Goal: Find specific page/section: Find specific page/section

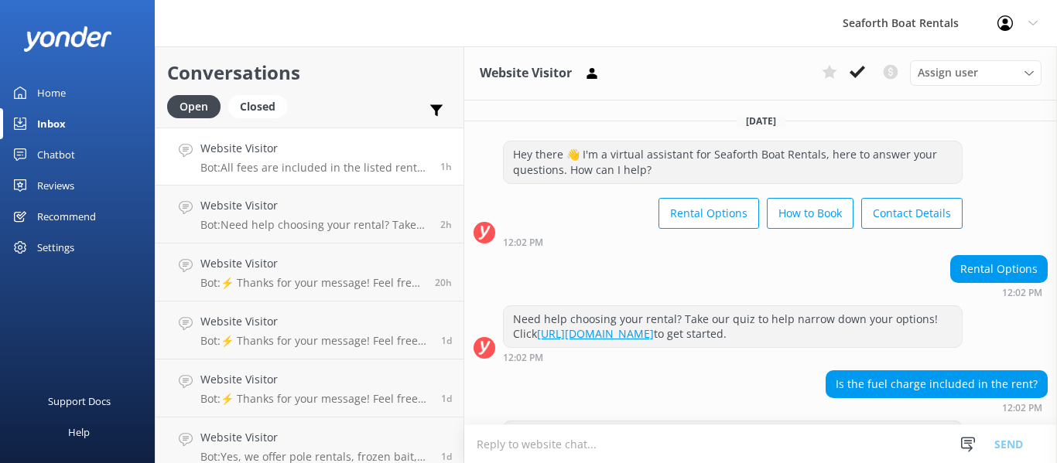
scroll to position [61, 0]
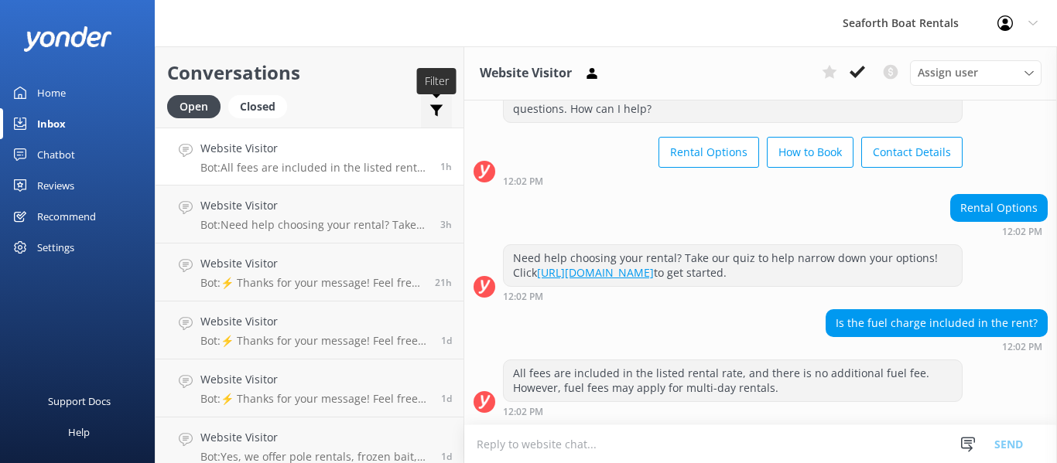
click at [434, 103] on icon at bounding box center [436, 110] width 15 height 15
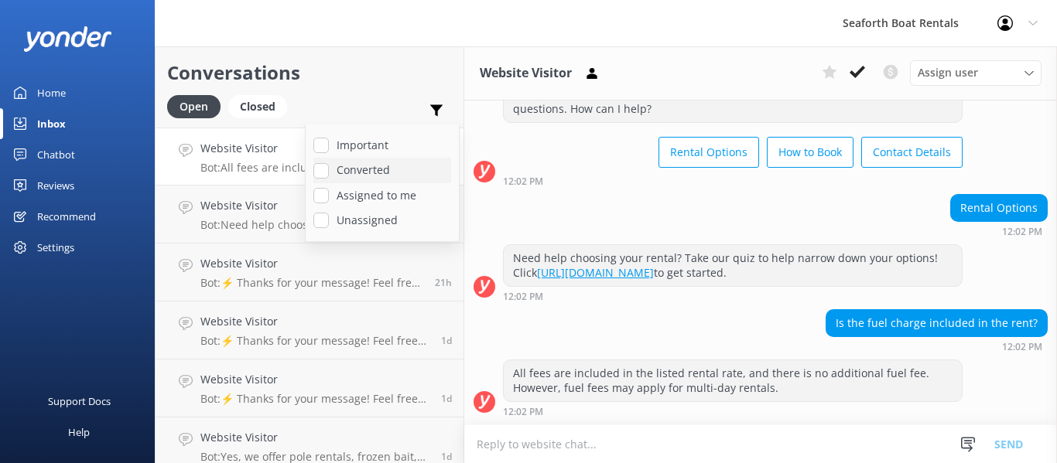
click at [335, 167] on label "Converted" at bounding box center [382, 170] width 138 height 17
click at [329, 167] on input "Converted" at bounding box center [320, 170] width 15 height 15
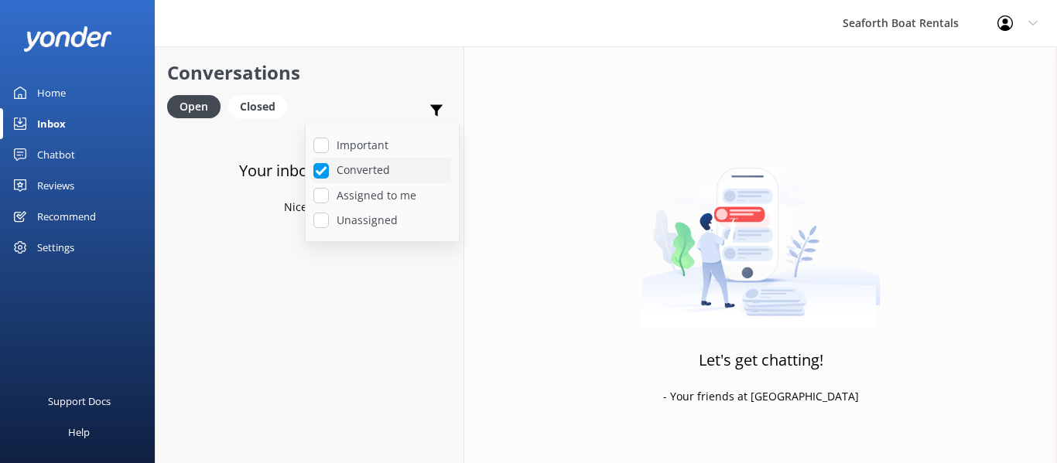
click at [336, 167] on label "Converted" at bounding box center [382, 170] width 138 height 17
click at [329, 167] on input "Converted" at bounding box center [320, 170] width 15 height 15
checkbox input "false"
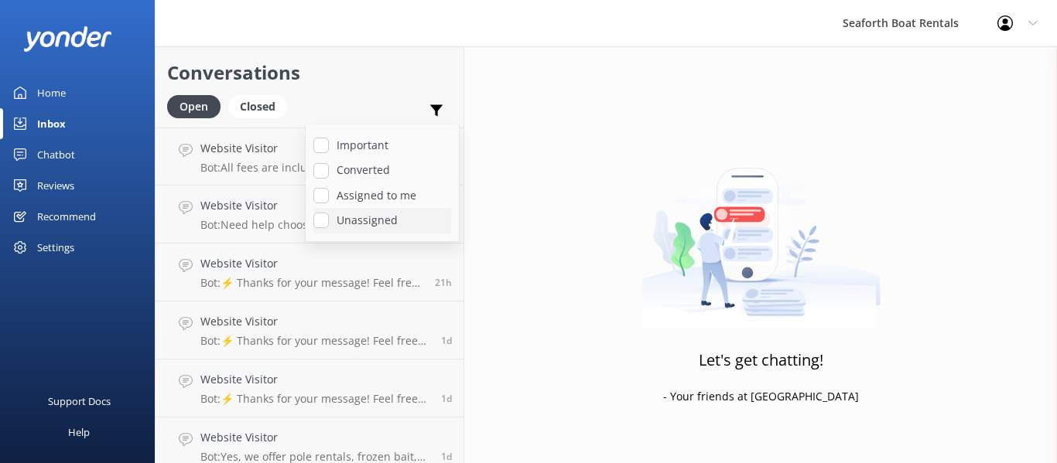
click at [343, 218] on label "Unassigned" at bounding box center [382, 220] width 138 height 17
click at [329, 218] on input "Unassigned" at bounding box center [320, 220] width 15 height 15
click at [343, 218] on label "Unassigned" at bounding box center [382, 220] width 138 height 17
click at [329, 218] on input "Unassigned" at bounding box center [320, 220] width 15 height 15
checkbox input "false"
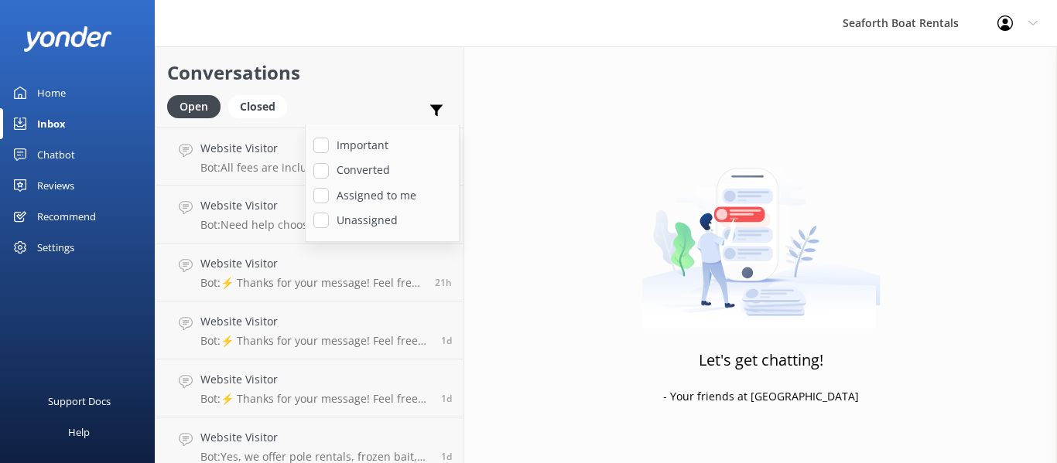
click at [445, 108] on div "Important Converted Assigned to me Unassigned" at bounding box center [436, 113] width 31 height 37
click at [92, 397] on div "Support Docs" at bounding box center [79, 401] width 63 height 31
